Goal: Information Seeking & Learning: Find specific fact

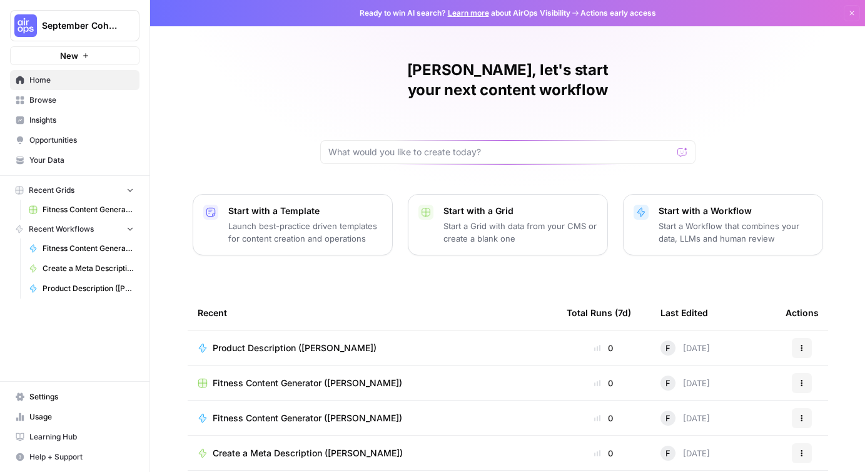
click at [51, 163] on span "Your Data" at bounding box center [81, 160] width 104 height 11
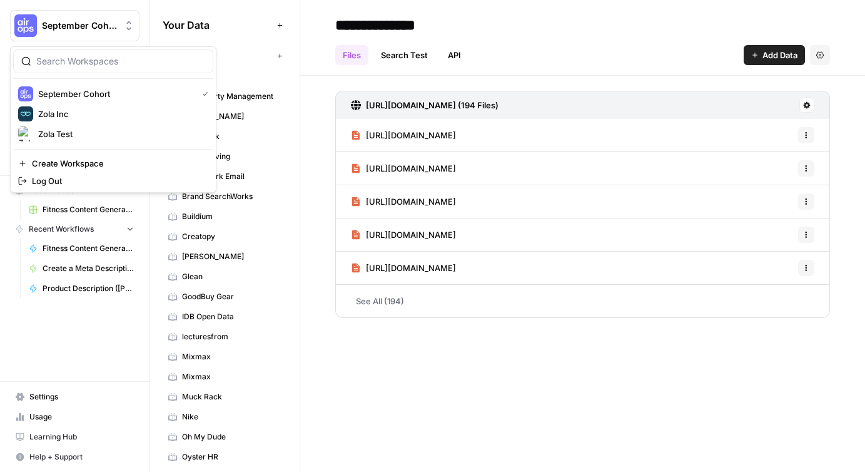
click at [64, 21] on span "September Cohort" at bounding box center [80, 25] width 76 height 13
click at [67, 116] on span "Zola Inc" at bounding box center [120, 114] width 165 height 13
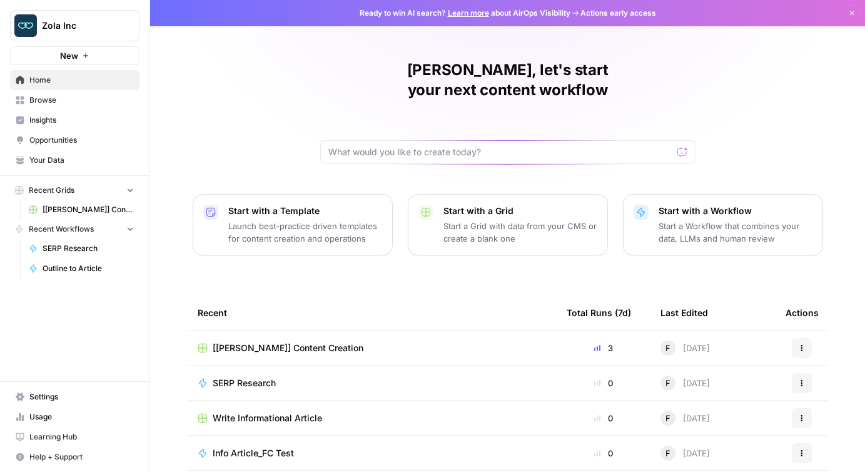
click at [66, 165] on span "Your Data" at bounding box center [81, 160] width 104 height 11
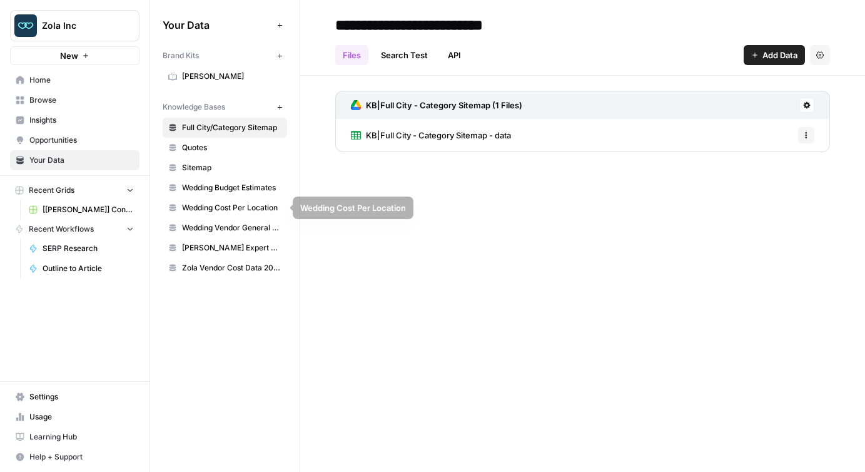
click at [231, 190] on span "Wedding Budget Estimates" at bounding box center [231, 187] width 99 height 11
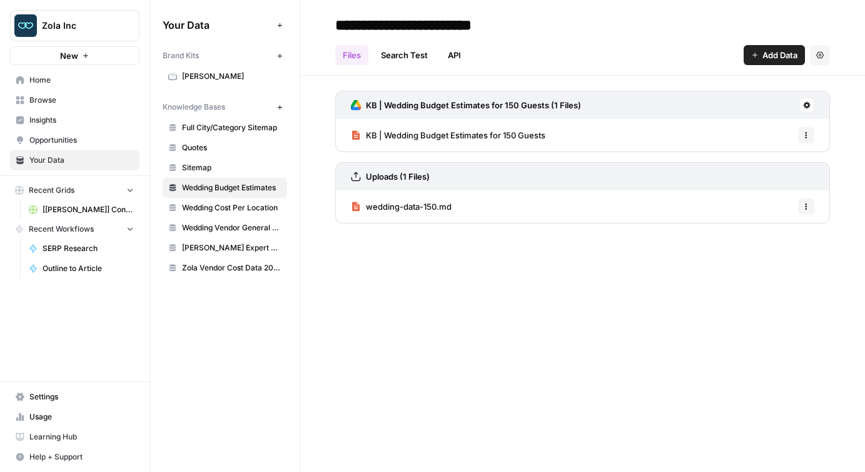
click at [240, 208] on span "Wedding Cost Per Location" at bounding box center [231, 207] width 99 height 11
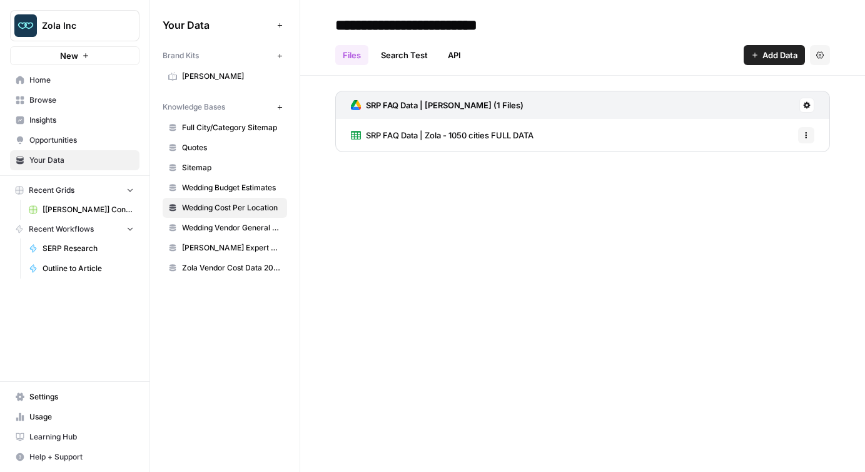
click at [224, 230] on span "Wedding Vendor General Sitemap" at bounding box center [231, 227] width 99 height 11
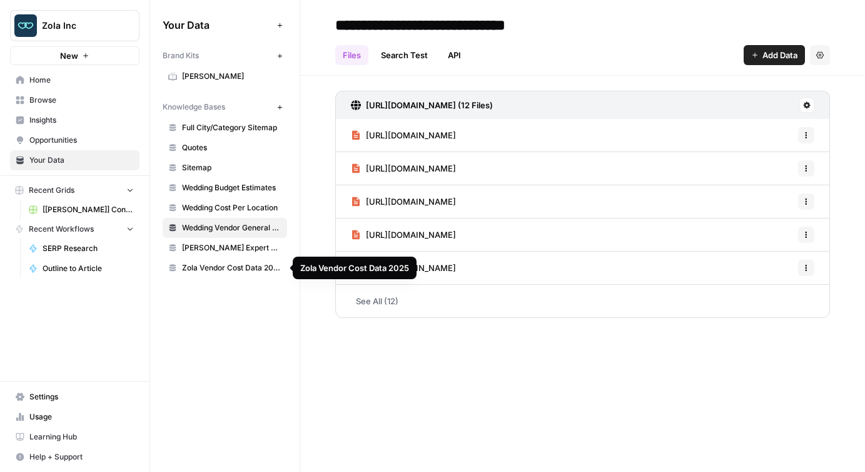
click at [221, 272] on span "Zola Vendor Cost Data 2025" at bounding box center [231, 267] width 99 height 11
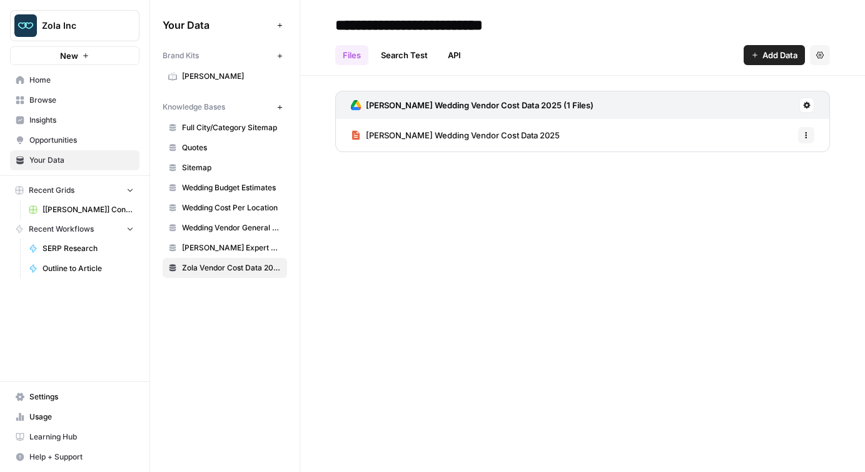
click at [443, 137] on span "[PERSON_NAME] Wedding Vendor Cost Data 2025" at bounding box center [463, 135] width 194 height 13
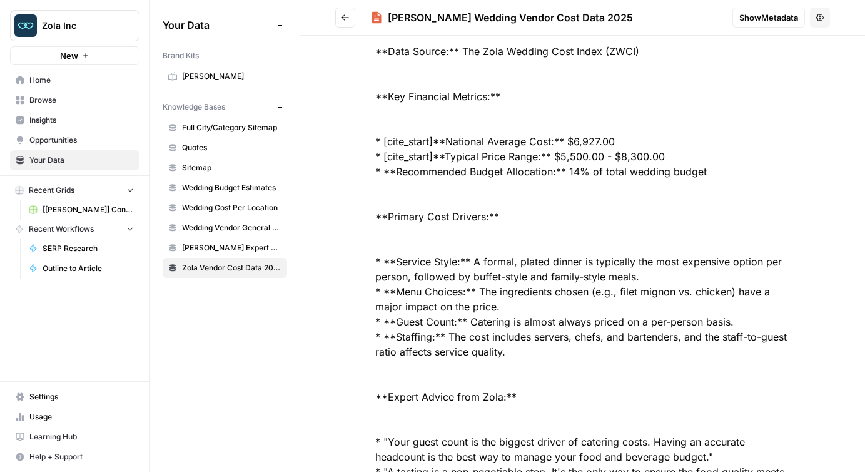
scroll to position [4972, 0]
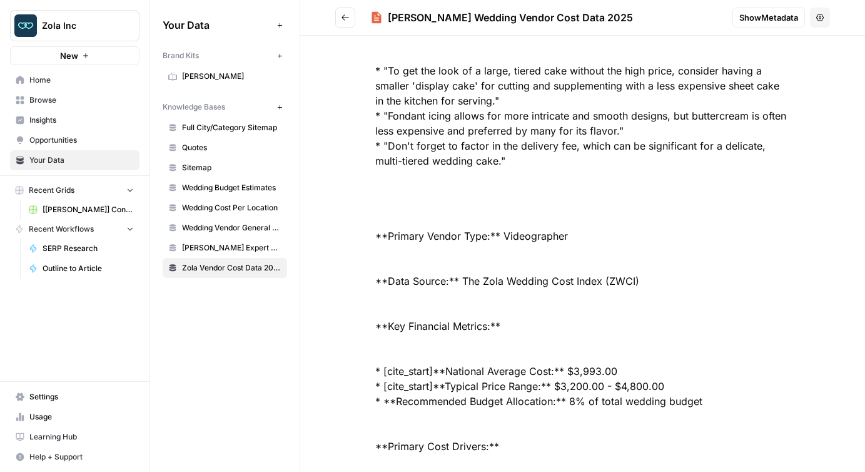
click at [231, 206] on span "Wedding Cost Per Location" at bounding box center [231, 207] width 99 height 11
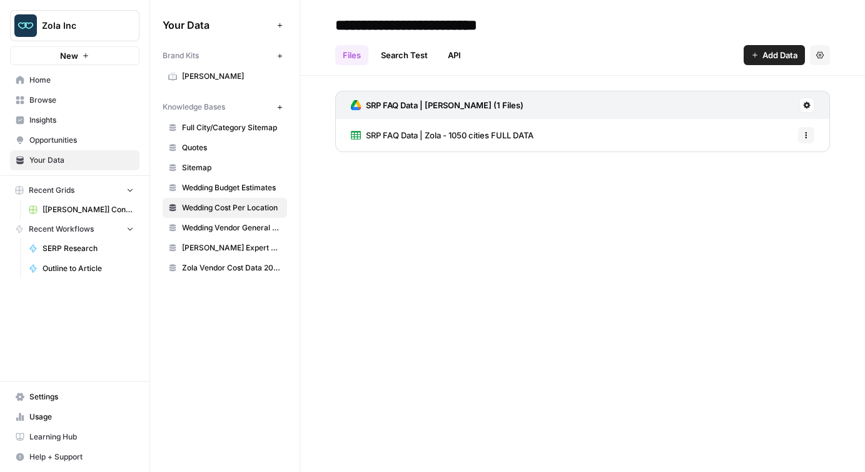
click at [447, 133] on span "SRP FAQ Data | Zola - 1050 cities FULL DATA" at bounding box center [450, 135] width 168 height 13
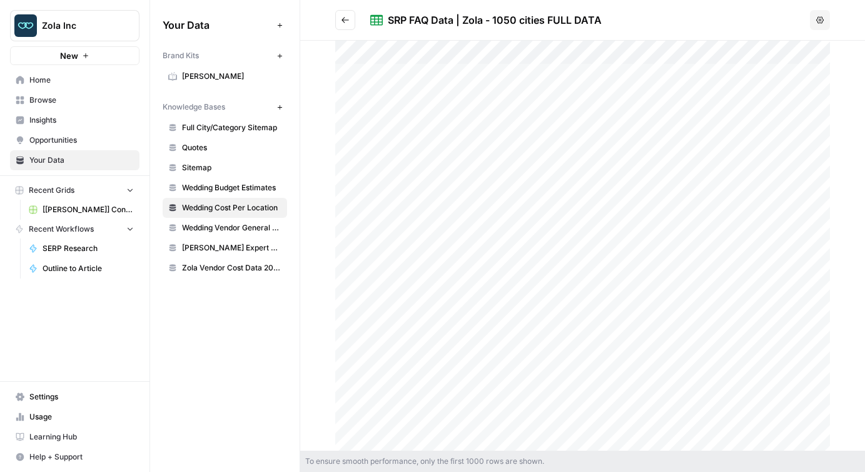
click at [427, 179] on div at bounding box center [582, 246] width 495 height 410
click at [400, 183] on div at bounding box center [582, 246] width 495 height 410
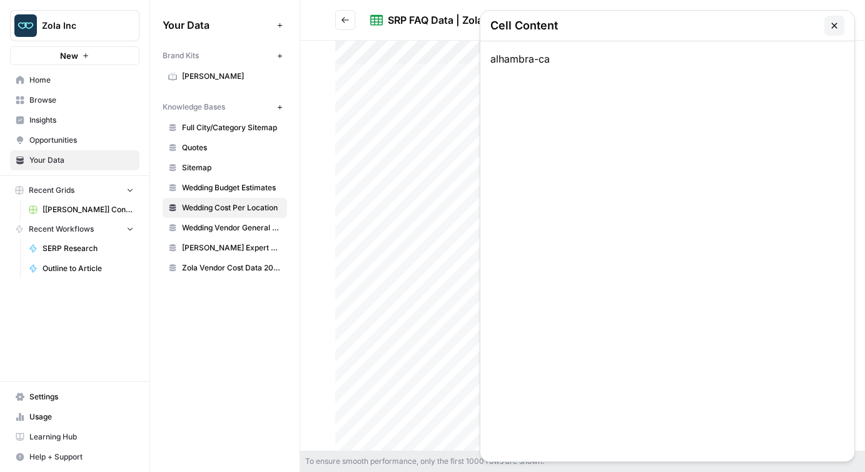
click at [825, 23] on button "button" at bounding box center [835, 26] width 20 height 20
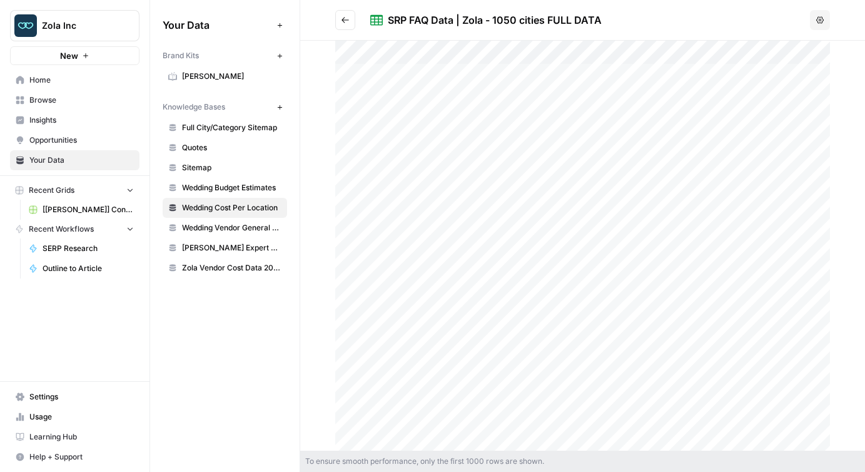
click at [318, 112] on div at bounding box center [582, 246] width 565 height 410
click at [387, 254] on div at bounding box center [582, 246] width 495 height 410
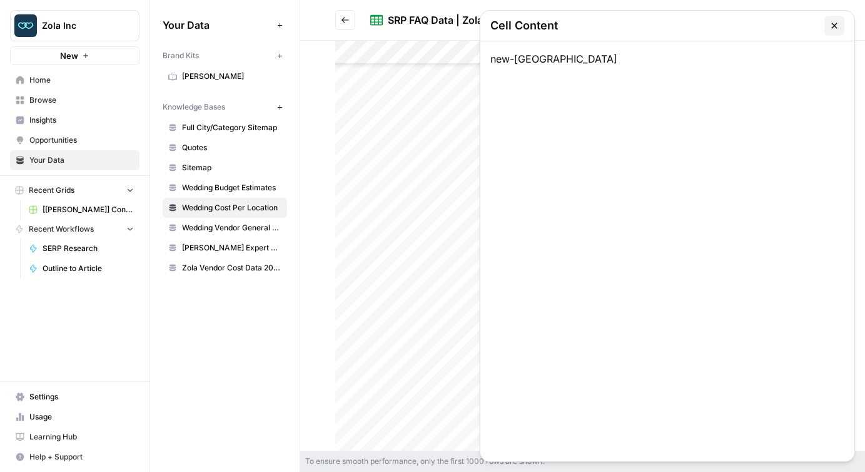
click at [831, 26] on icon "button" at bounding box center [835, 26] width 10 height 10
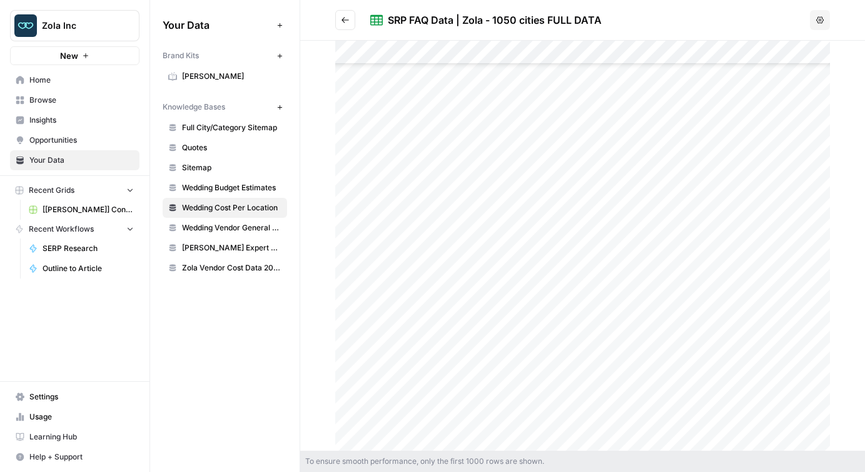
scroll to position [19753, 0]
click at [343, 24] on icon "Go back" at bounding box center [345, 20] width 9 height 9
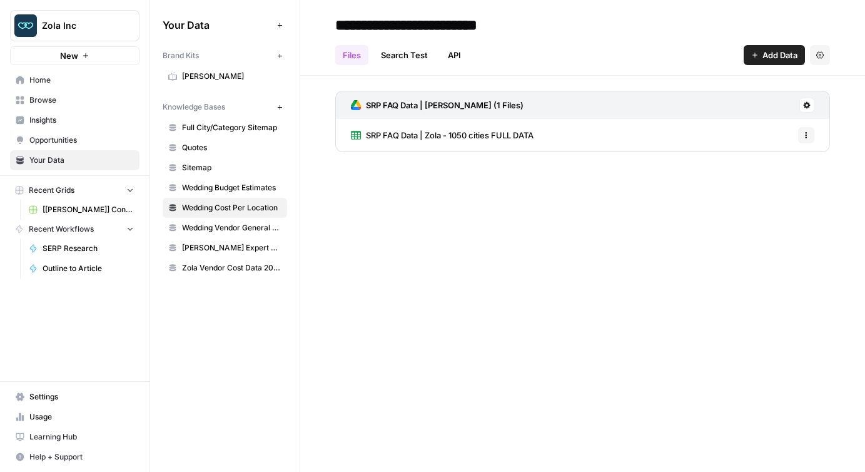
click at [387, 133] on span "SRP FAQ Data | Zola - 1050 cities FULL DATA" at bounding box center [450, 135] width 168 height 13
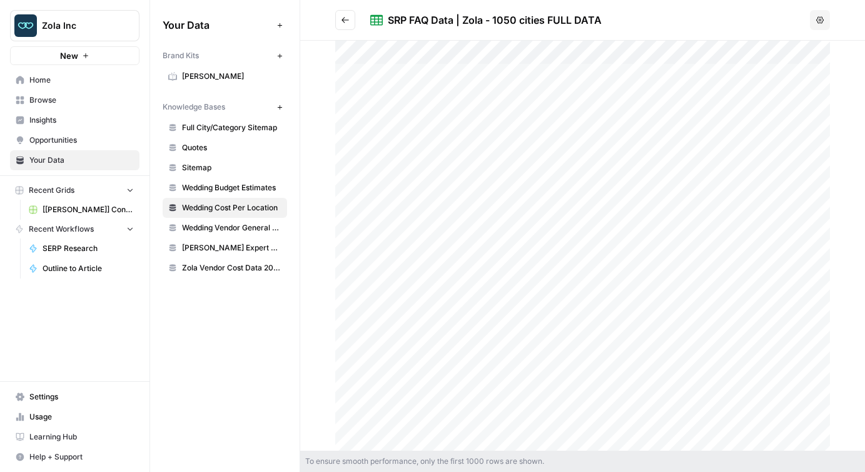
drag, startPoint x: 389, startPoint y: 19, endPoint x: 607, endPoint y: 21, distance: 217.7
click at [607, 21] on div "SRP FAQ Data | Zola - 1050 cities FULL DATA" at bounding box center [587, 20] width 435 height 15
copy div "SRP FAQ Data | Zola - 1050 cities FULL DATA"
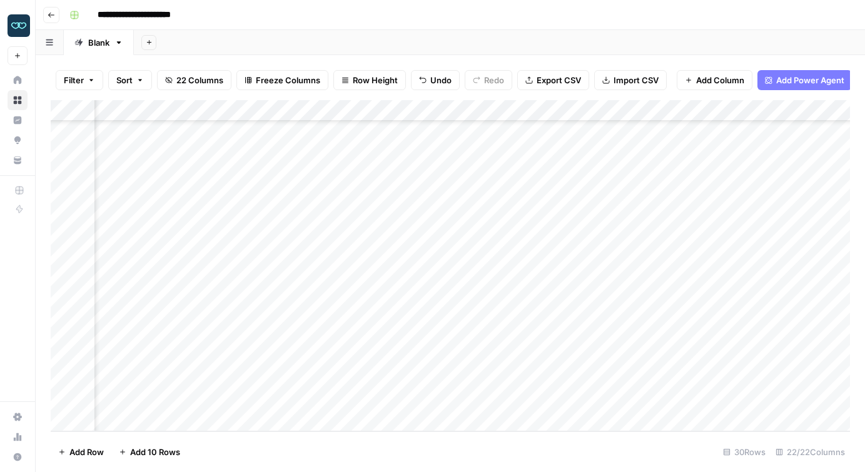
scroll to position [348, 0]
click at [62, 336] on div "Add Column" at bounding box center [451, 265] width 800 height 331
click at [62, 335] on div "Add Column" at bounding box center [451, 265] width 800 height 331
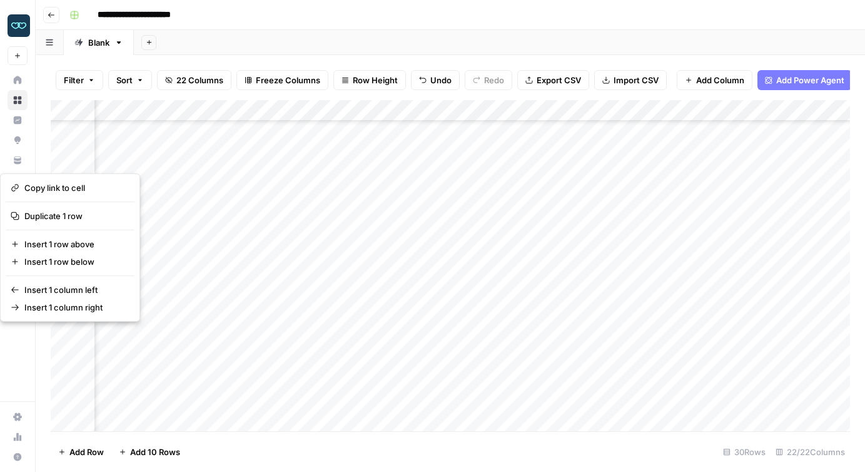
scroll to position [347, 1457]
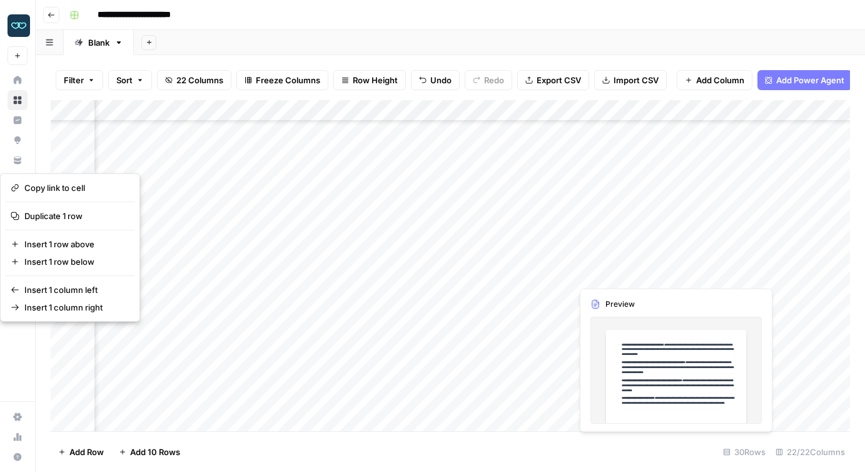
click at [615, 276] on div "Add Column" at bounding box center [451, 265] width 800 height 331
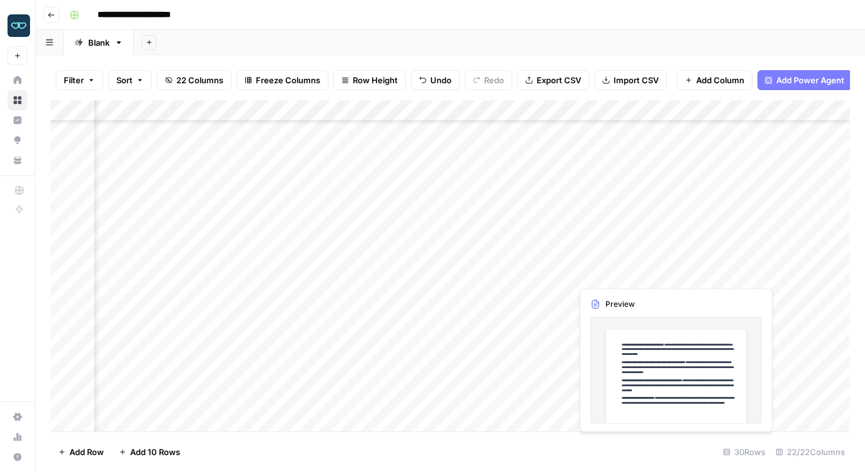
click at [615, 276] on div "Add Column" at bounding box center [451, 265] width 800 height 331
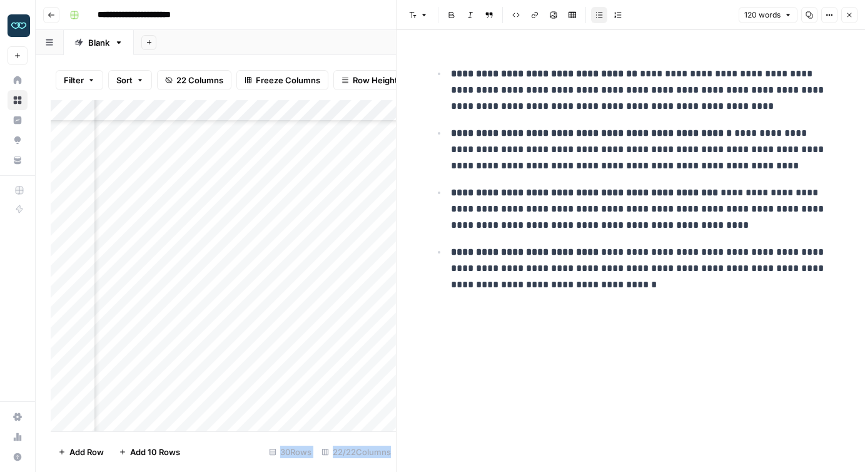
click at [628, 280] on div at bounding box center [629, 273] width 114 height 23
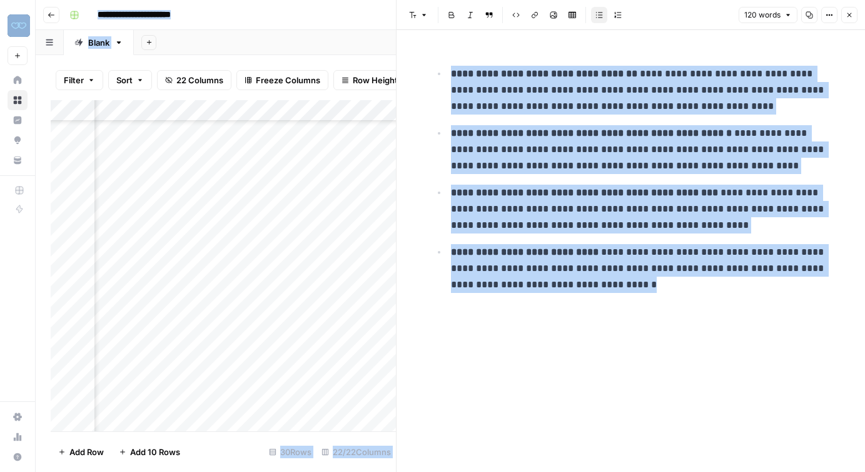
click at [628, 280] on div at bounding box center [629, 273] width 114 height 23
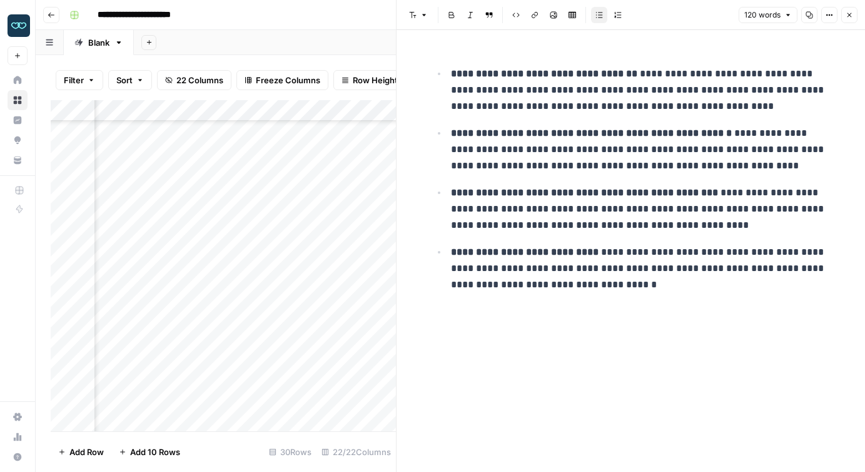
drag, startPoint x: 628, startPoint y: 282, endPoint x: 454, endPoint y: 64, distance: 278.2
click at [454, 64] on body "**********" at bounding box center [432, 236] width 865 height 472
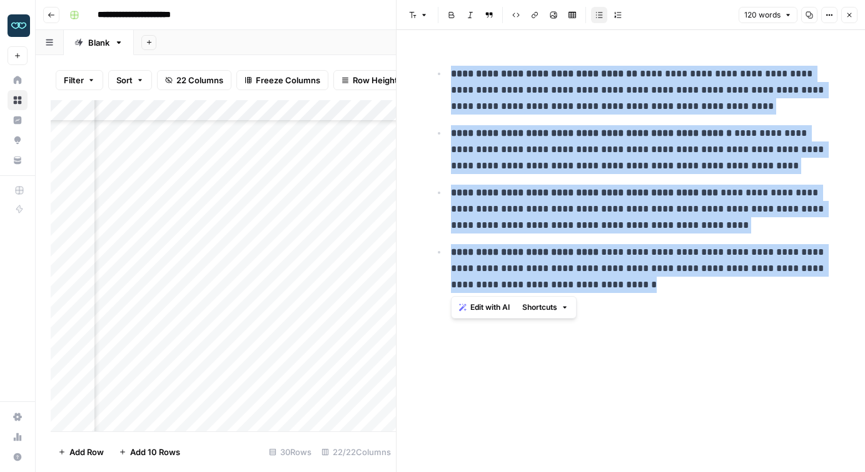
drag, startPoint x: 452, startPoint y: 74, endPoint x: 698, endPoint y: 304, distance: 336.4
click at [698, 304] on div "**********" at bounding box center [631, 251] width 415 height 442
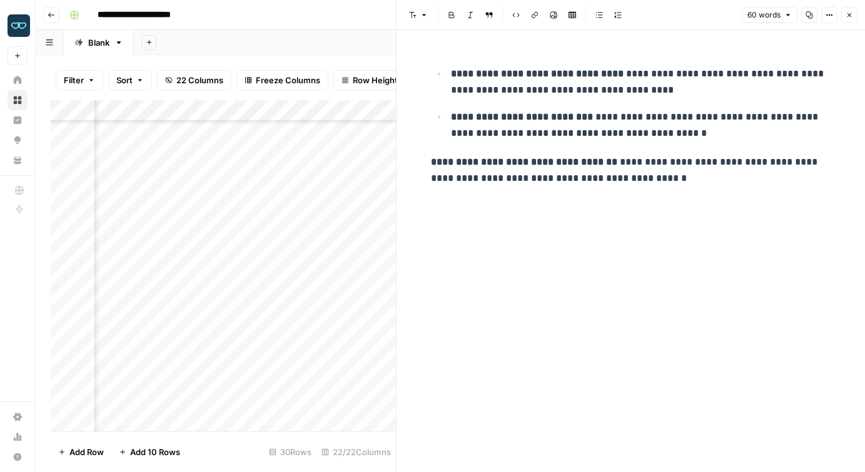
click at [431, 165] on strong "**********" at bounding box center [524, 161] width 186 height 9
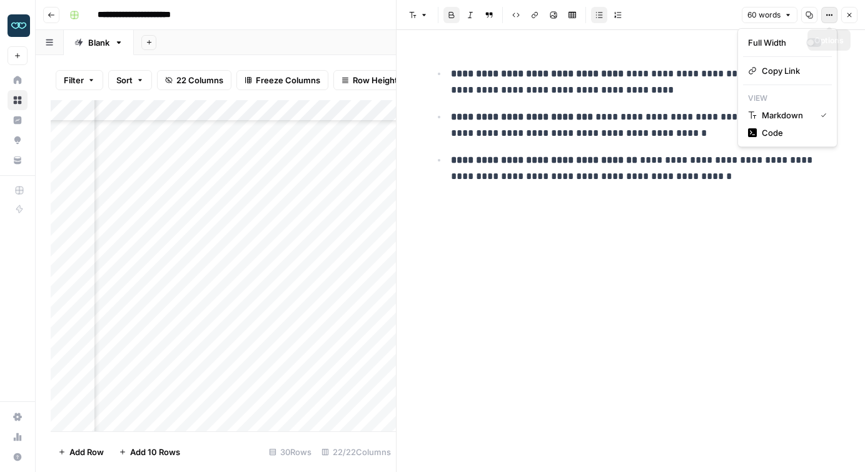
click at [826, 16] on icon "button" at bounding box center [830, 15] width 8 height 8
click at [790, 131] on span "Code" at bounding box center [792, 132] width 60 height 13
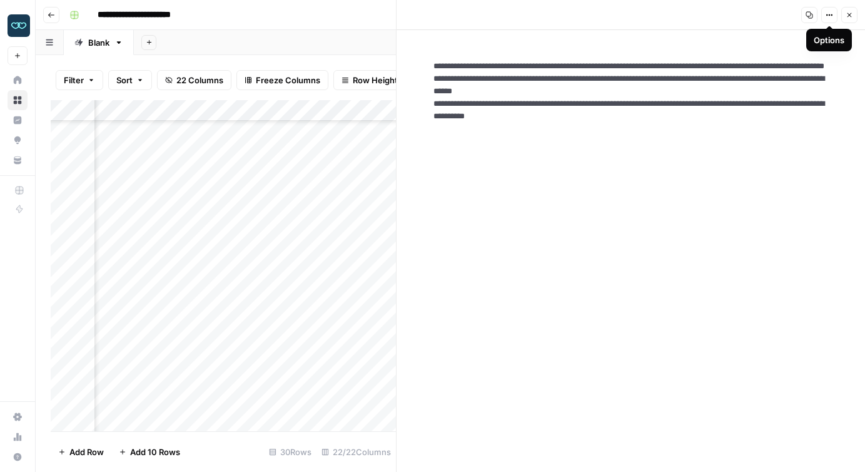
click at [806, 18] on icon "button" at bounding box center [810, 15] width 8 height 8
click at [731, 136] on textarea "**********" at bounding box center [631, 97] width 415 height 95
click at [731, 135] on textarea "**********" at bounding box center [631, 97] width 415 height 95
click at [827, 14] on icon "button" at bounding box center [827, 15] width 2 height 2
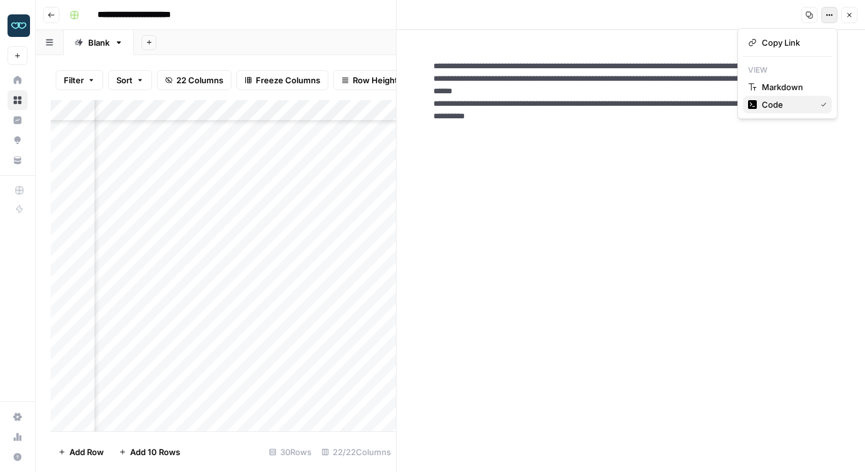
click at [771, 104] on span "Code" at bounding box center [786, 104] width 49 height 13
click at [830, 21] on button "Options" at bounding box center [829, 15] width 16 height 16
click at [773, 86] on span "Markdown" at bounding box center [792, 87] width 60 height 13
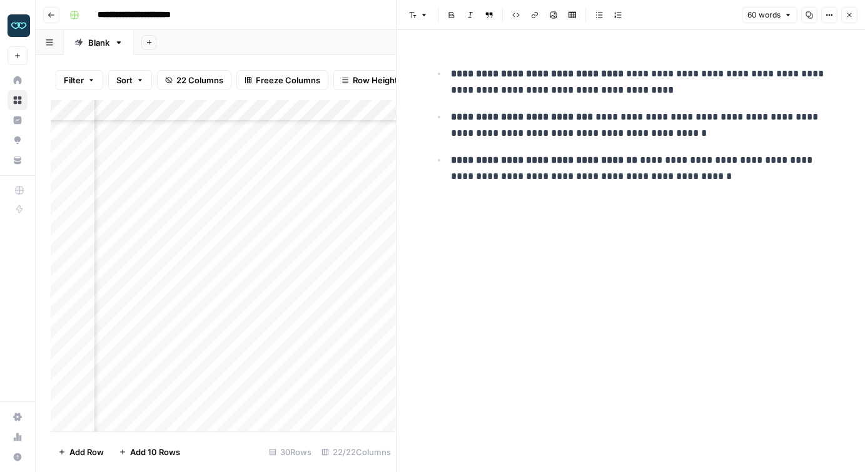
click at [729, 175] on p "**********" at bounding box center [641, 168] width 380 height 33
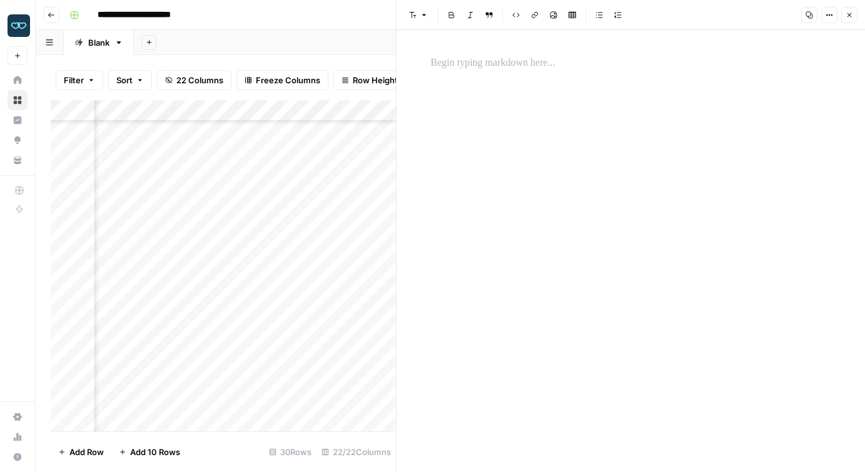
click at [848, 13] on icon "button" at bounding box center [850, 15] width 8 height 8
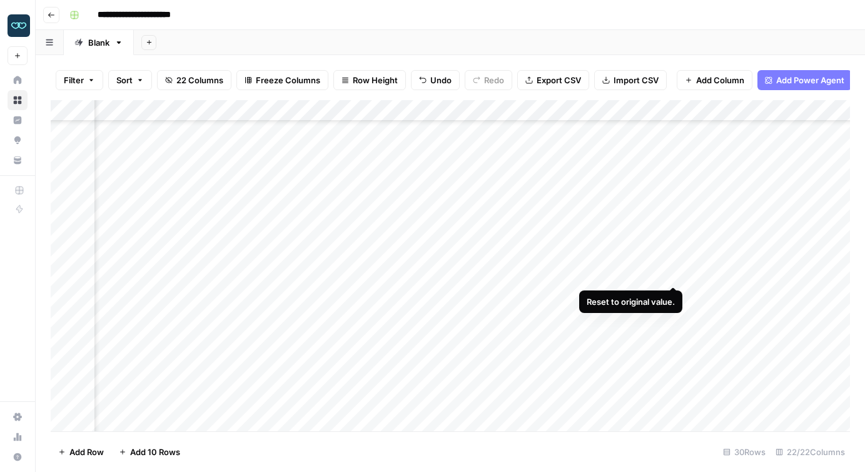
click at [673, 273] on div "Add Column" at bounding box center [451, 265] width 800 height 331
click at [208, 277] on div "Add Column" at bounding box center [451, 265] width 800 height 331
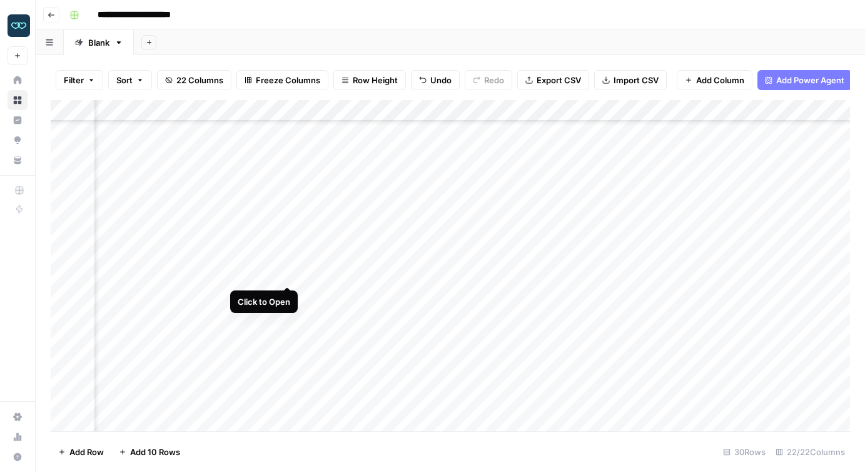
click at [290, 273] on div "Add Column" at bounding box center [451, 265] width 800 height 331
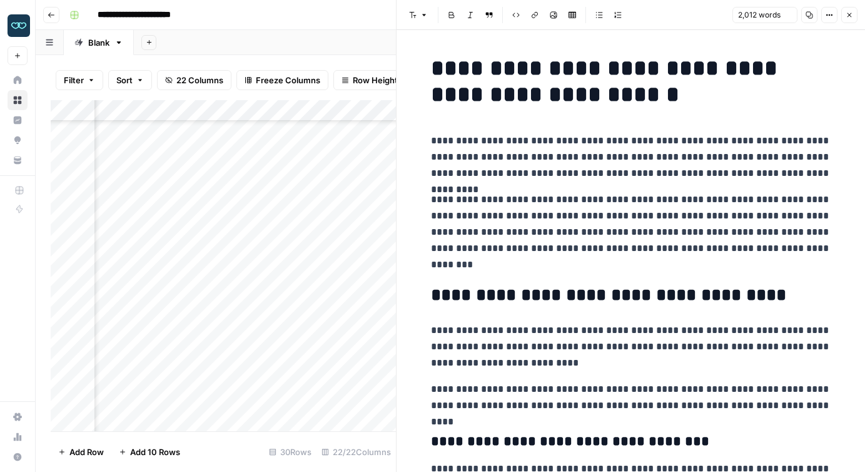
click at [584, 229] on p "**********" at bounding box center [631, 231] width 400 height 81
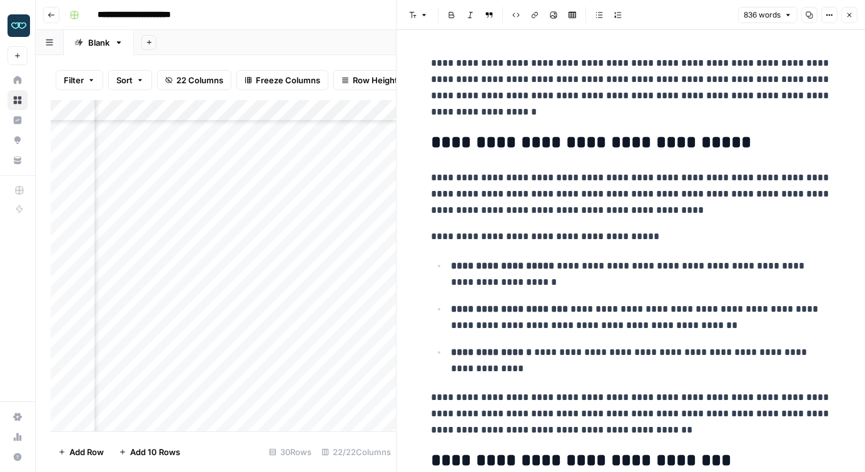
click at [826, 16] on icon "button" at bounding box center [830, 15] width 8 height 8
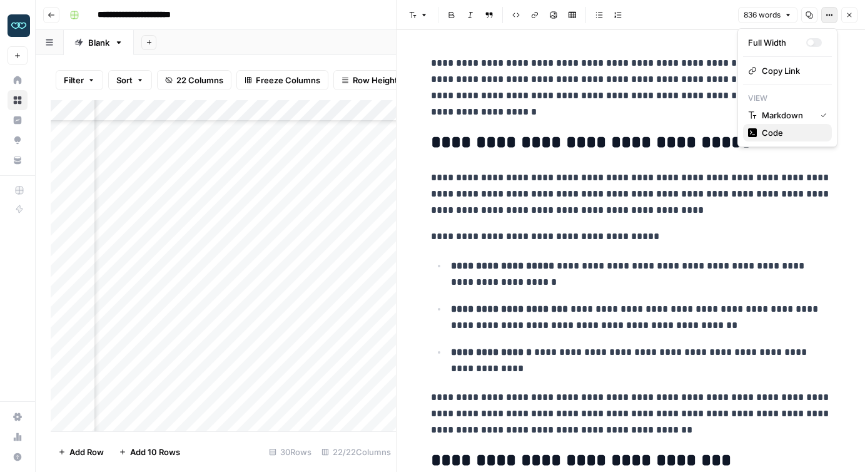
click at [785, 136] on span "Code" at bounding box center [792, 132] width 60 height 13
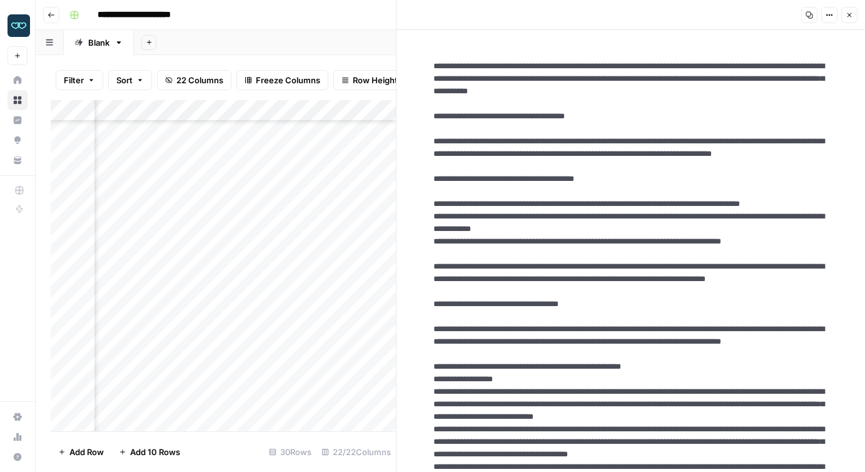
click at [809, 15] on icon "button" at bounding box center [810, 15] width 8 height 8
